Goal: Task Accomplishment & Management: Complete application form

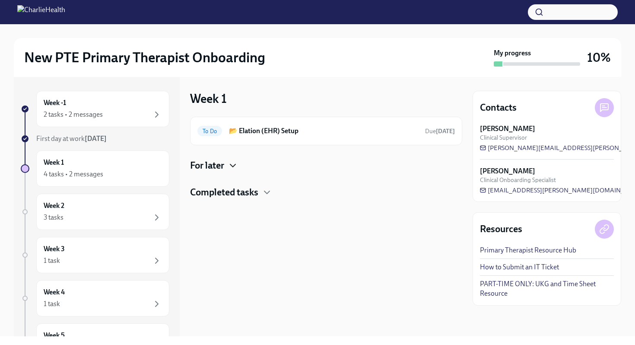
click at [231, 169] on icon "button" at bounding box center [233, 165] width 10 height 10
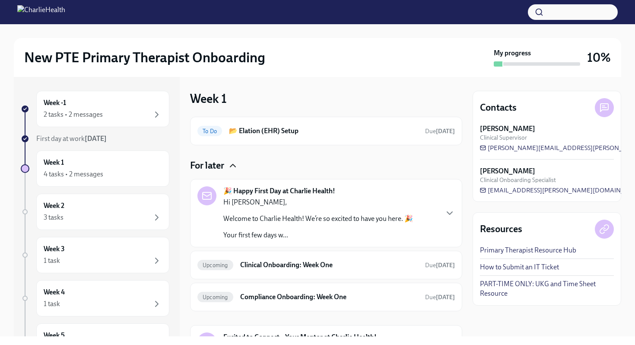
scroll to position [18, 0]
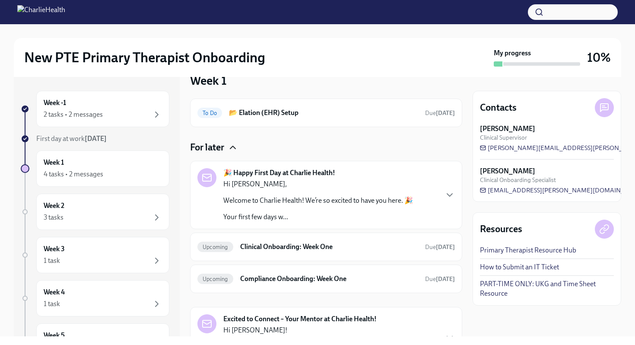
click at [443, 194] on div "🎉 Happy First Day at Charlie Health! Hi [PERSON_NAME], Welcome to Charlie Healt…" at bounding box center [327, 195] width 258 height 54
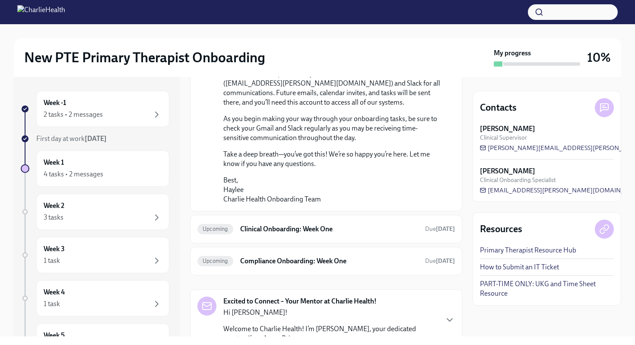
scroll to position [643, 0]
click at [335, 233] on h6 "Clinical Onboarding: Week One" at bounding box center [329, 228] width 178 height 10
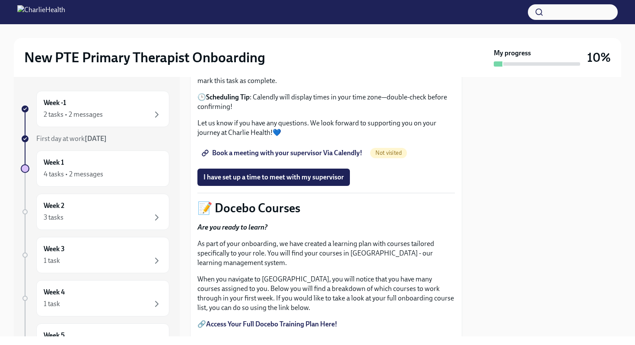
scroll to position [307, 0]
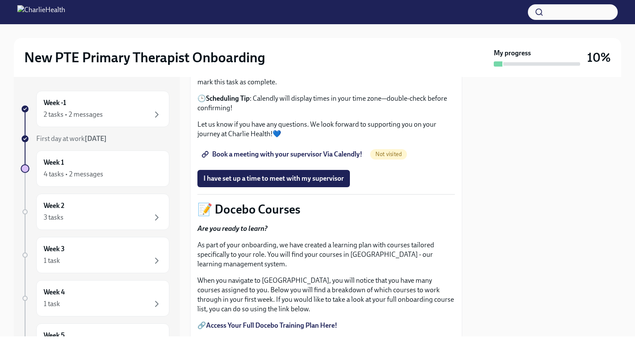
click at [310, 159] on span "Book a meeting with your supervisor Via Calendly!" at bounding box center [283, 154] width 159 height 9
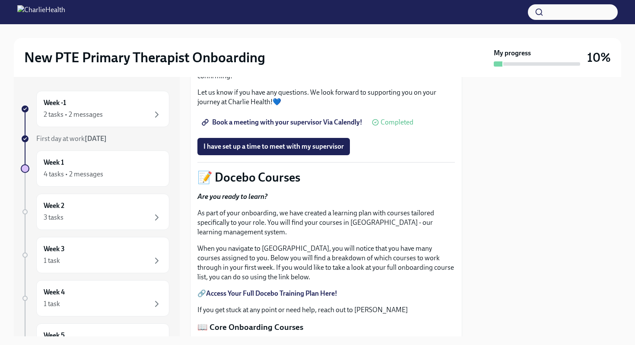
scroll to position [361, 0]
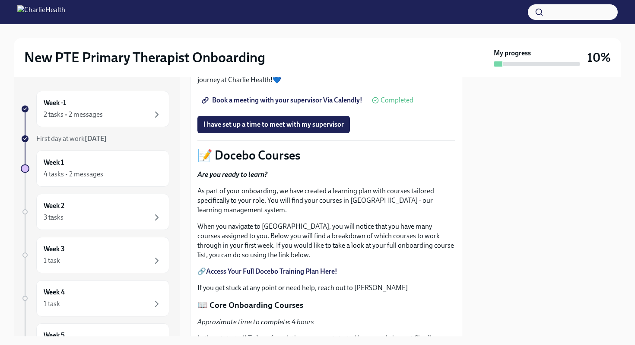
click at [380, 104] on div "Completed" at bounding box center [392, 100] width 41 height 7
click at [317, 105] on span "Book a meeting with your supervisor Via Calendly!" at bounding box center [283, 100] width 159 height 9
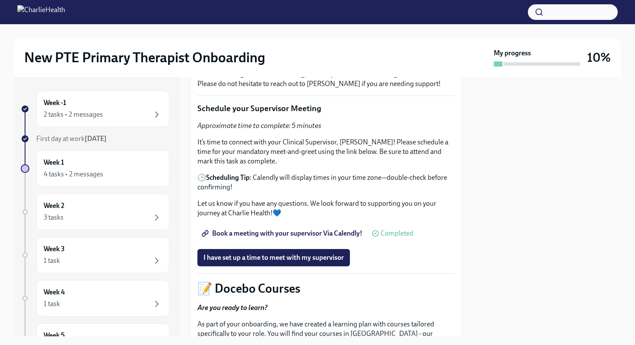
scroll to position [0, 0]
